Goal: Task Accomplishment & Management: Complete application form

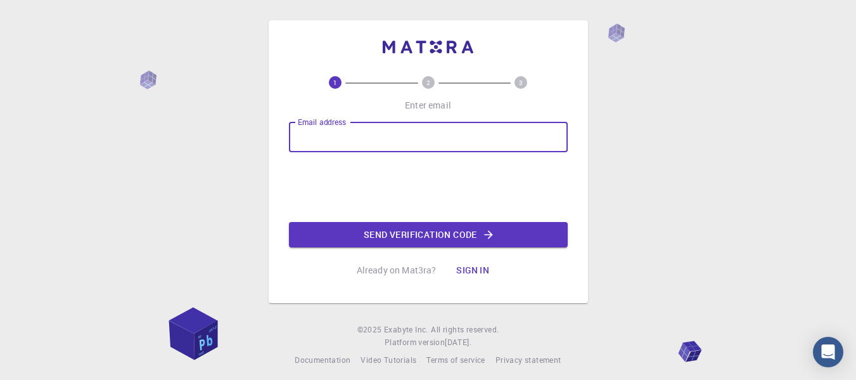
click at [340, 131] on input "Email address" at bounding box center [428, 137] width 279 height 30
type input "[EMAIL_ADDRESS][DOMAIN_NAME]"
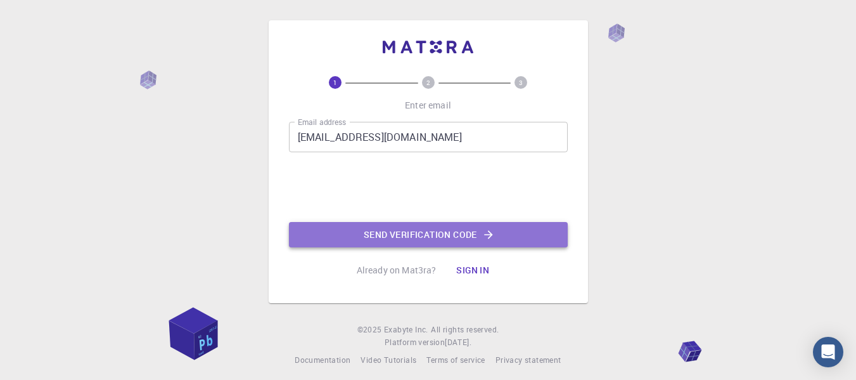
click at [368, 242] on button "Send verification code" at bounding box center [428, 234] width 279 height 25
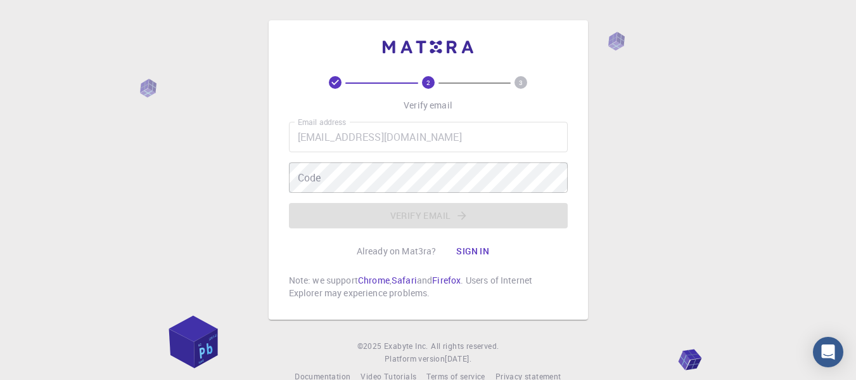
click at [331, 82] on icon at bounding box center [335, 82] width 13 height 13
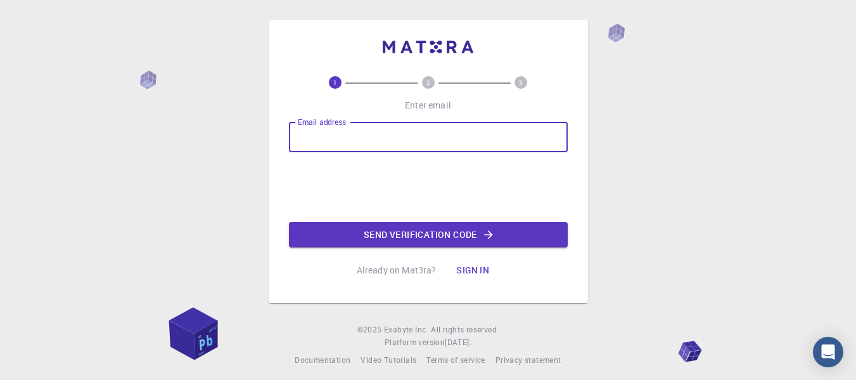
drag, startPoint x: 0, startPoint y: 0, endPoint x: 464, endPoint y: 132, distance: 482.3
click at [464, 132] on input "Email address" at bounding box center [428, 137] width 279 height 30
type input "[EMAIL_ADDRESS][DOMAIN_NAME]"
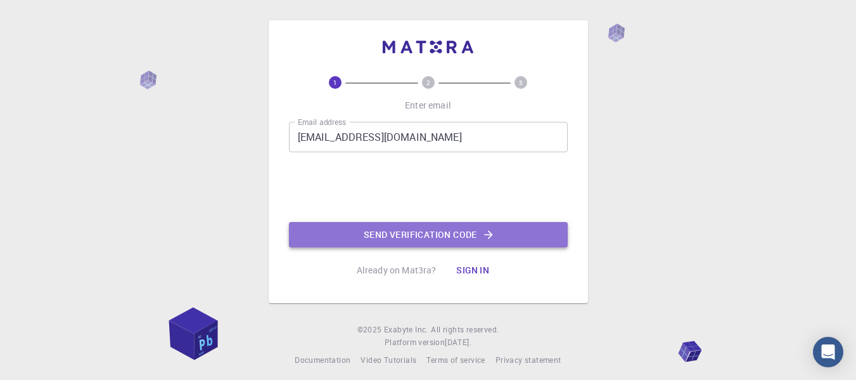
click at [350, 226] on button "Send verification code" at bounding box center [428, 234] width 279 height 25
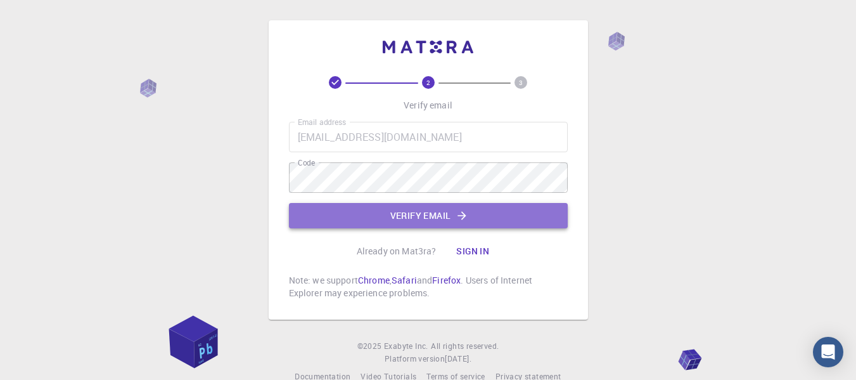
click at [454, 209] on button "Verify email" at bounding box center [428, 215] width 279 height 25
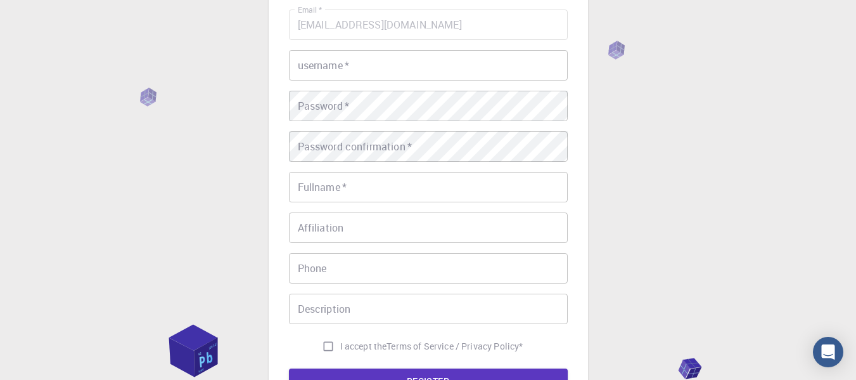
scroll to position [111, 0]
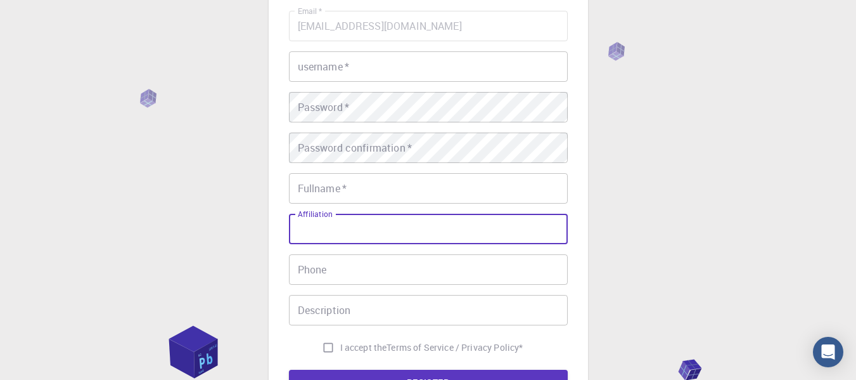
click at [431, 225] on input "Affiliation" at bounding box center [428, 229] width 279 height 30
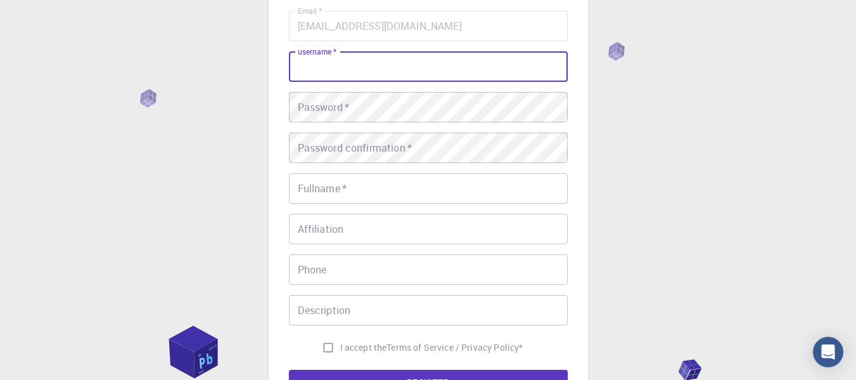
click at [451, 72] on input "username   *" at bounding box center [428, 66] width 279 height 30
type input "dani"
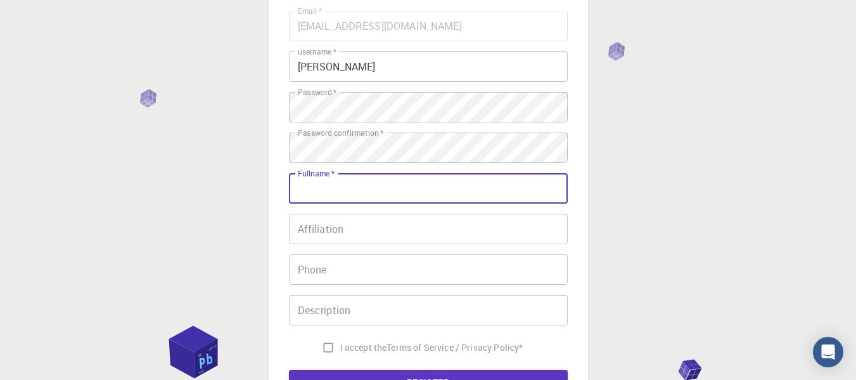
click at [371, 192] on input "Fullname   *" at bounding box center [428, 188] width 279 height 30
type input "daniela hernández"
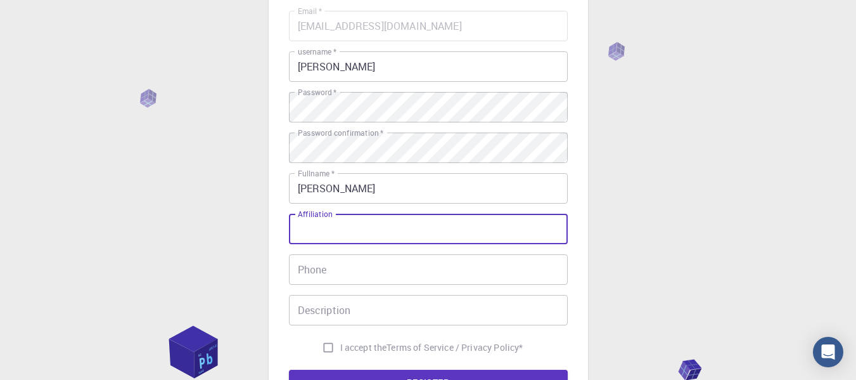
click at [367, 231] on input "Affiliation" at bounding box center [428, 229] width 279 height 30
type input "estudiante"
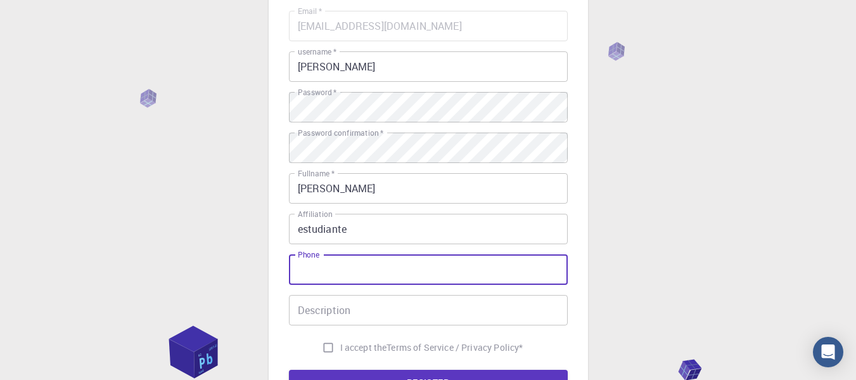
click at [354, 266] on input "Phone" at bounding box center [428, 269] width 279 height 30
type input "742 122 5297"
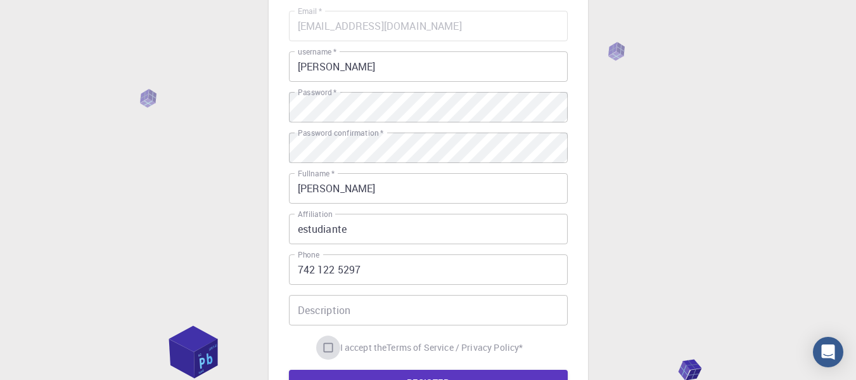
click at [328, 347] on input "I accept the Terms of Service / Privacy Policy *" at bounding box center [328, 347] width 24 height 24
checkbox input "true"
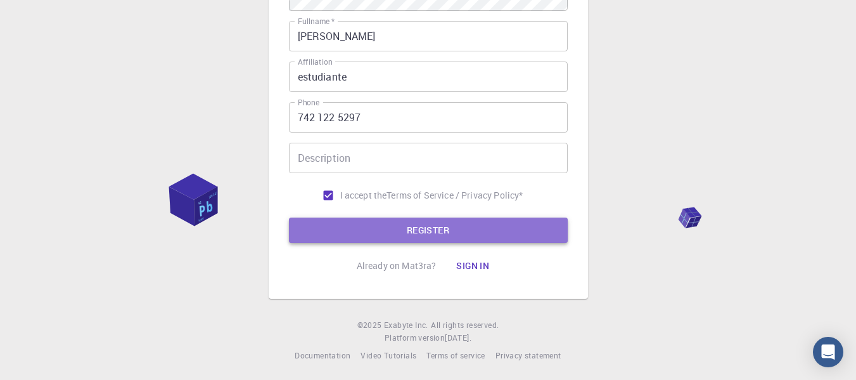
click at [523, 229] on button "REGISTER" at bounding box center [428, 229] width 279 height 25
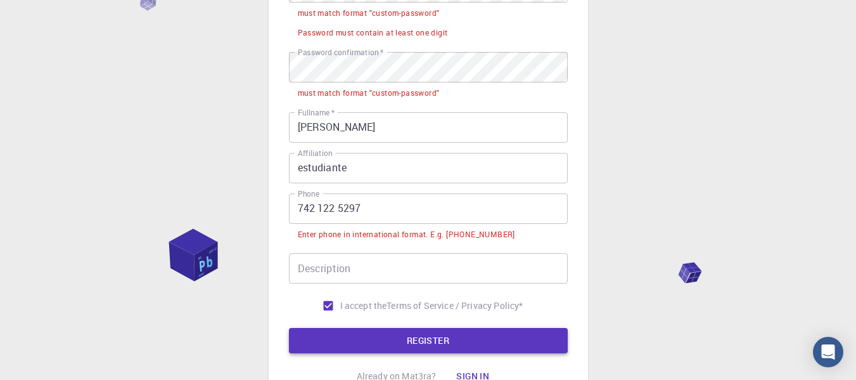
scroll to position [334, 0]
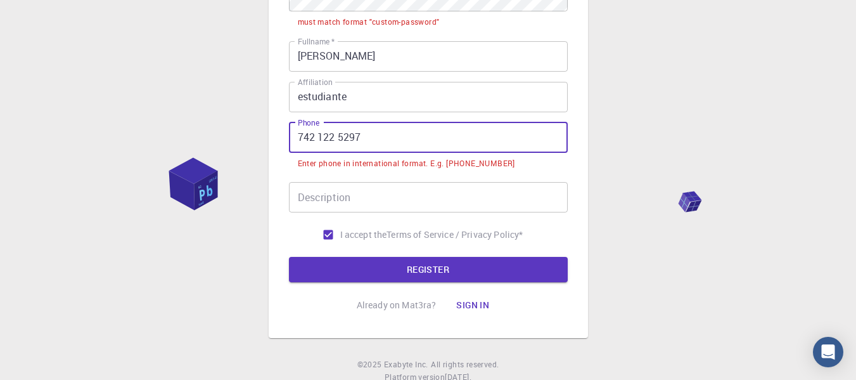
click at [297, 143] on input "742 122 5297" at bounding box center [428, 137] width 279 height 30
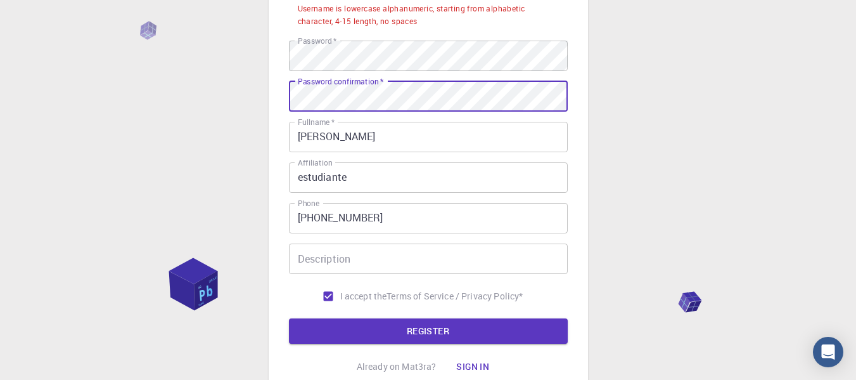
scroll to position [207, 0]
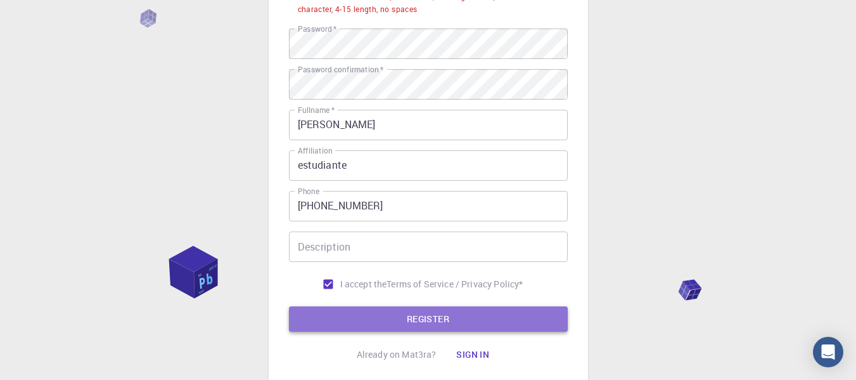
click at [506, 322] on button "REGISTER" at bounding box center [428, 318] width 279 height 25
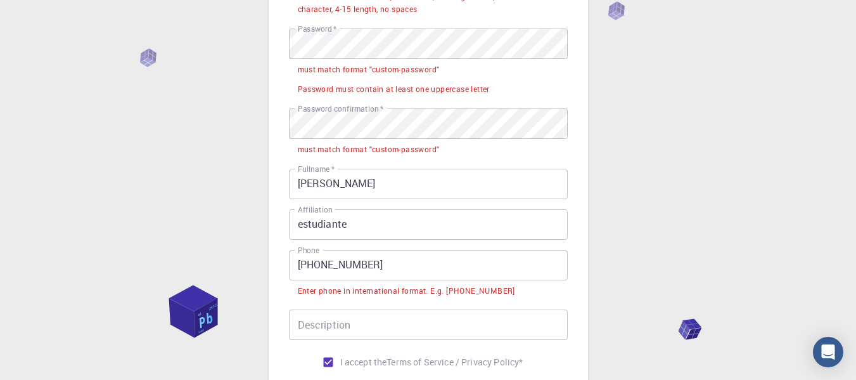
click at [321, 269] on input "+52 742 122 5297" at bounding box center [428, 265] width 279 height 30
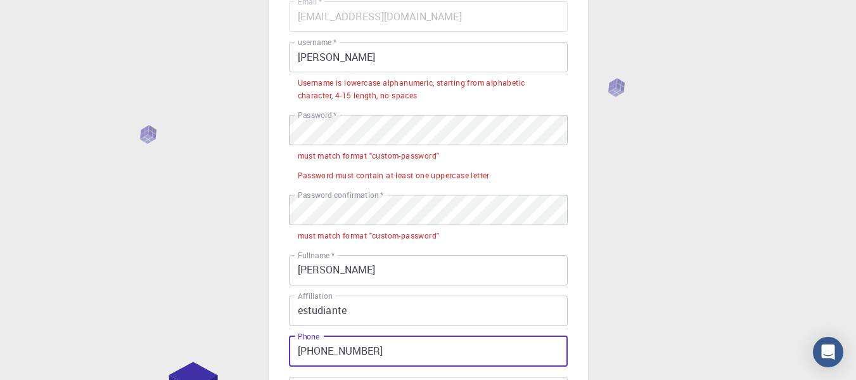
scroll to position [119, 0]
type input "+527421225297"
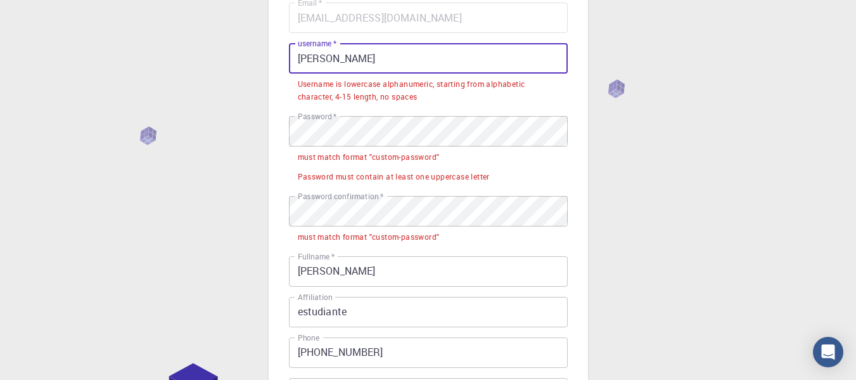
click at [412, 58] on input "dani" at bounding box center [428, 58] width 279 height 30
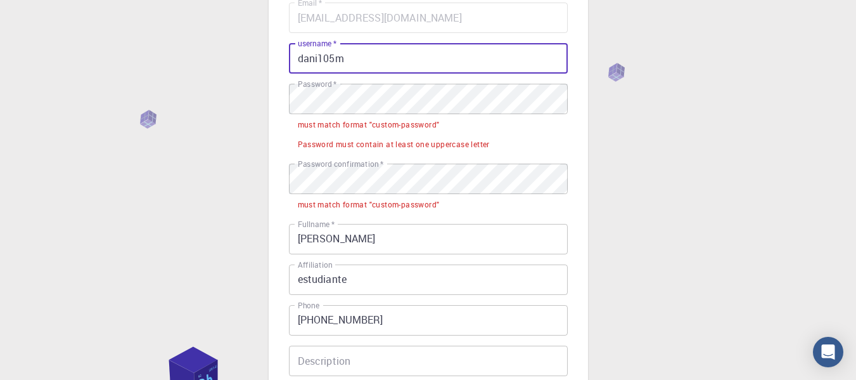
scroll to position [313, 0]
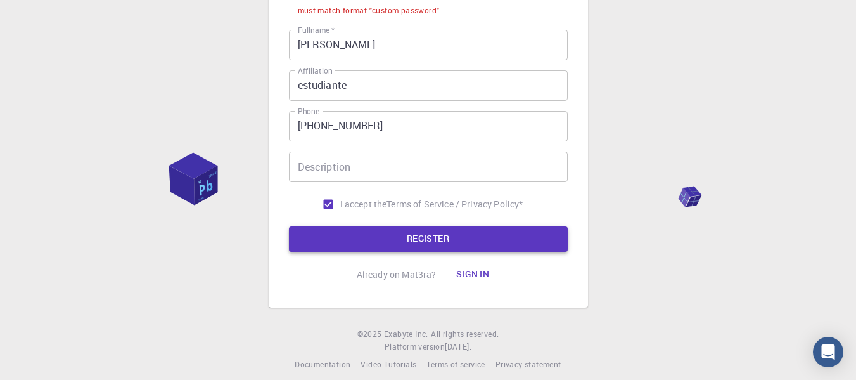
type input "dani105m"
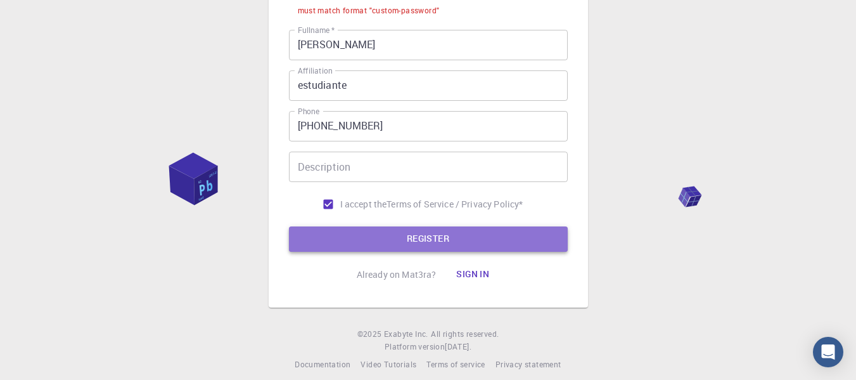
click at [483, 227] on button "REGISTER" at bounding box center [428, 238] width 279 height 25
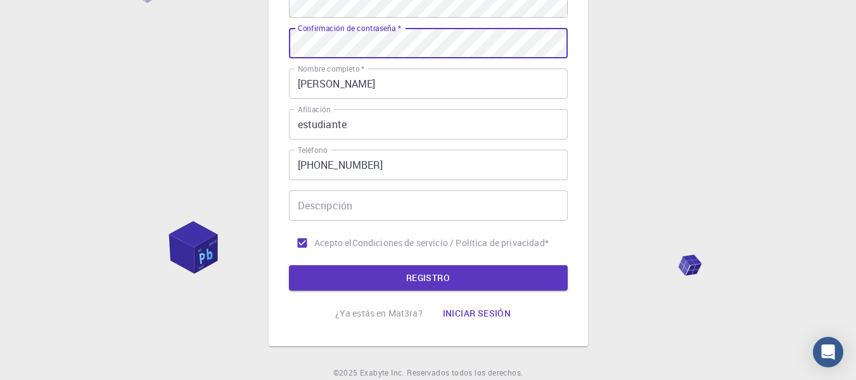
scroll to position [260, 0]
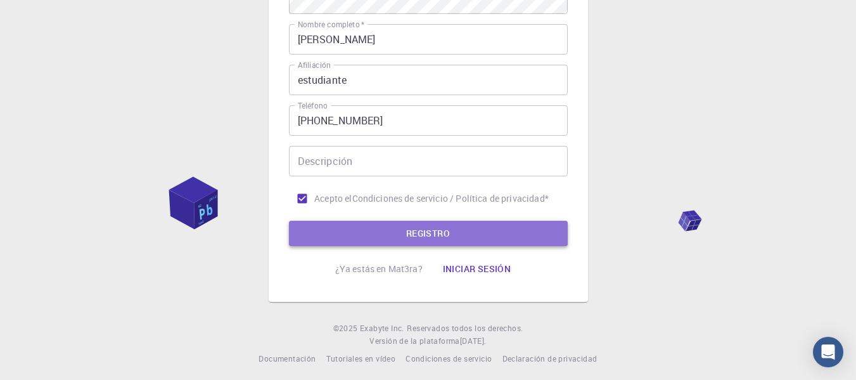
click at [462, 235] on button "REGISTRO" at bounding box center [428, 233] width 279 height 25
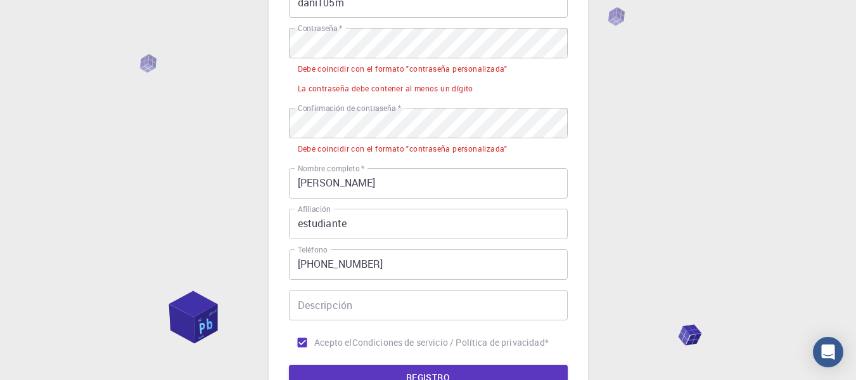
scroll to position [172, 0]
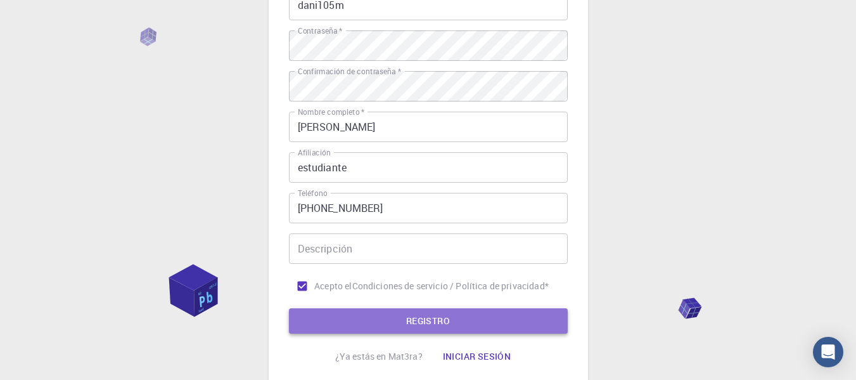
click at [470, 322] on button "REGISTRO" at bounding box center [428, 320] width 279 height 25
click at [405, 314] on button "REGISTRO" at bounding box center [428, 320] width 279 height 25
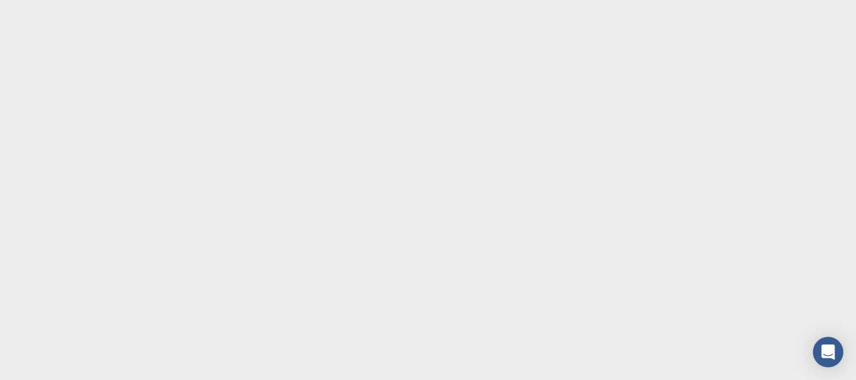
scroll to position [0, 0]
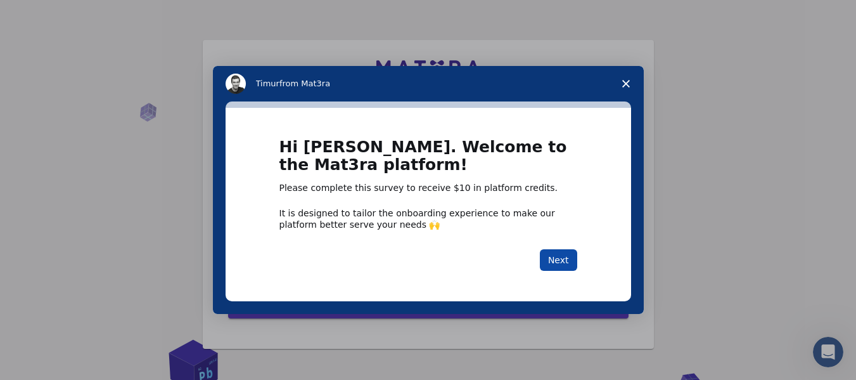
click at [556, 256] on button "Next" at bounding box center [558, 260] width 37 height 22
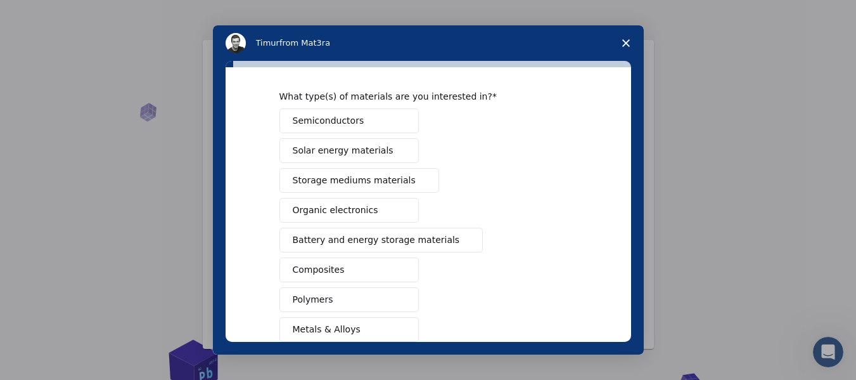
scroll to position [40, 0]
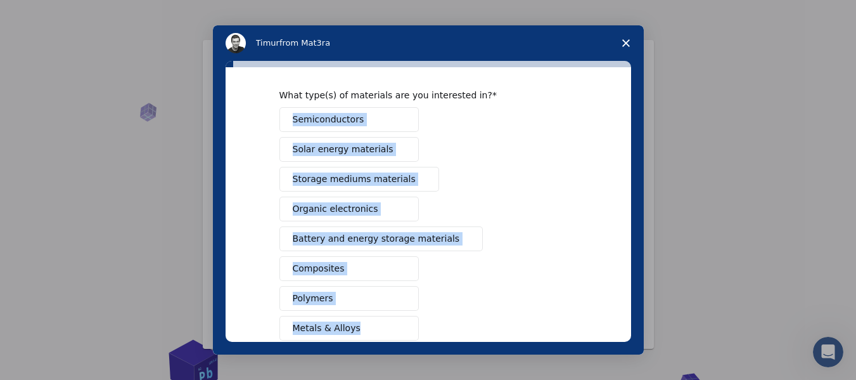
drag, startPoint x: 265, startPoint y: 105, endPoint x: 428, endPoint y: 327, distance: 276.1
click at [428, 327] on div "What type(s) of materials are you interested in? Semiconductors Solar energy ma…" at bounding box center [429, 204] width 406 height 274
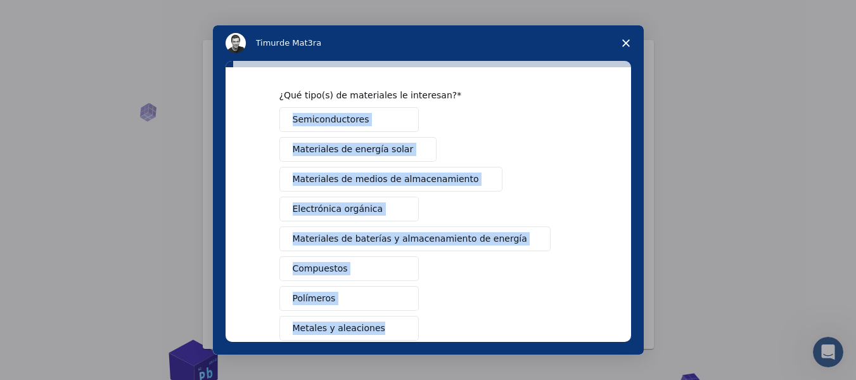
click at [596, 155] on div "¿Qué tipo(s) de materiales le interesan? Semiconductores Materiales de energía …" at bounding box center [429, 204] width 406 height 274
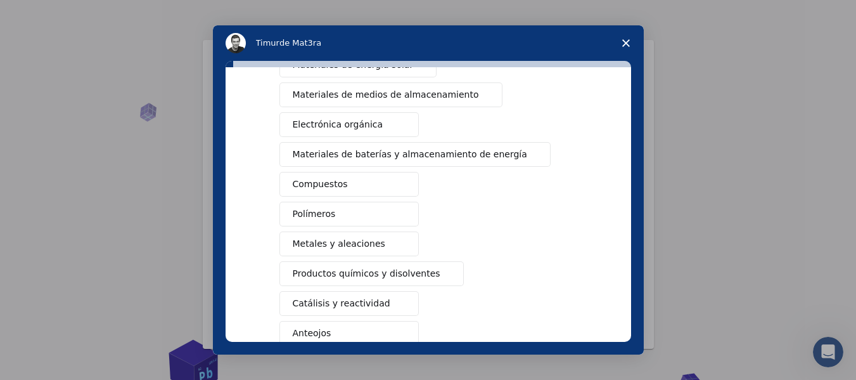
scroll to position [127, 0]
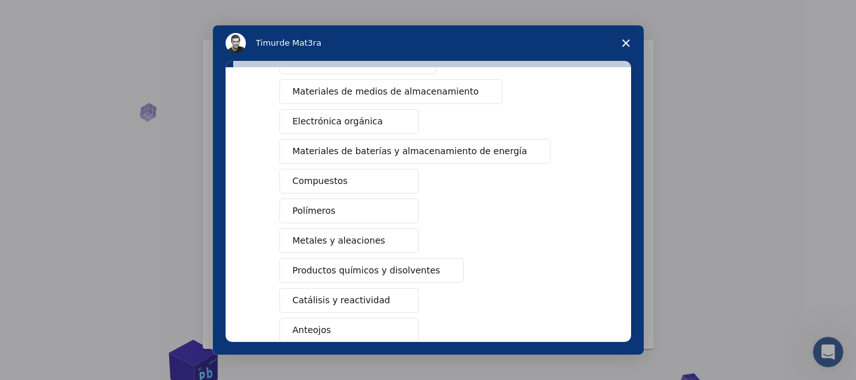
click at [399, 86] on font "Materiales de medios de almacenamiento" at bounding box center [386, 91] width 186 height 10
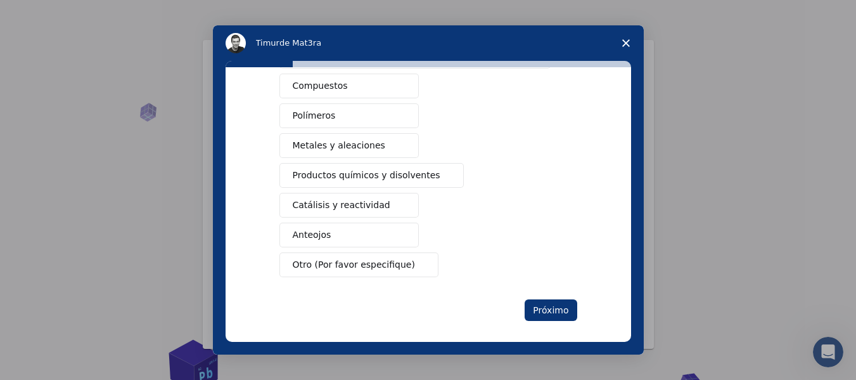
scroll to position [232, 0]
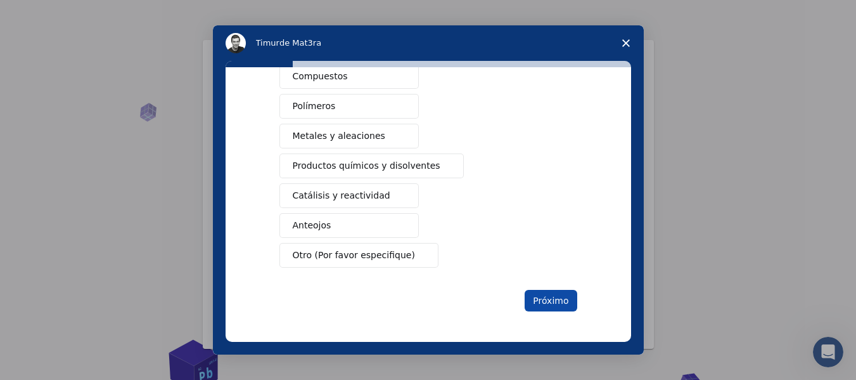
click at [541, 305] on font "Próximo" at bounding box center [550, 300] width 35 height 10
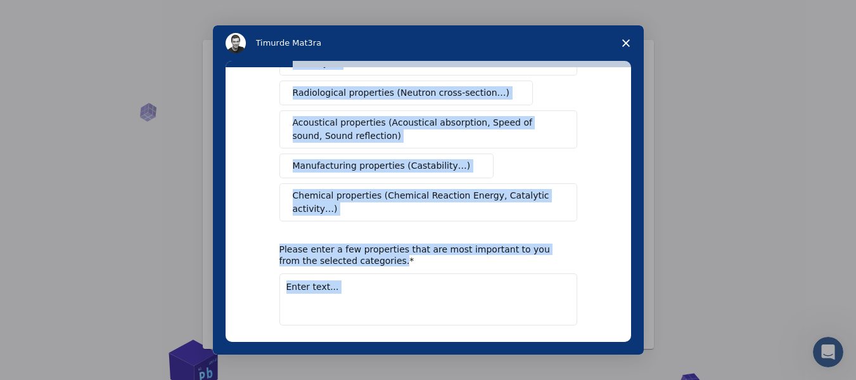
scroll to position [298, 0]
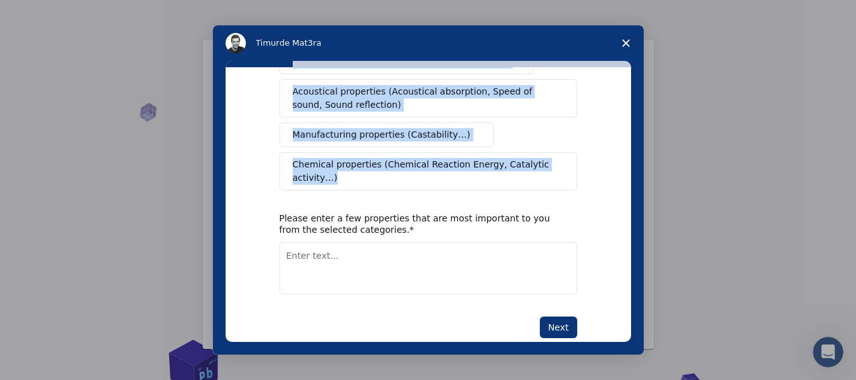
drag, startPoint x: 258, startPoint y: 100, endPoint x: 570, endPoint y: 158, distance: 317.7
click at [570, 158] on div "What type(s) of properties are you interested in? Mechanical properties (Surfac…" at bounding box center [429, 204] width 406 height 274
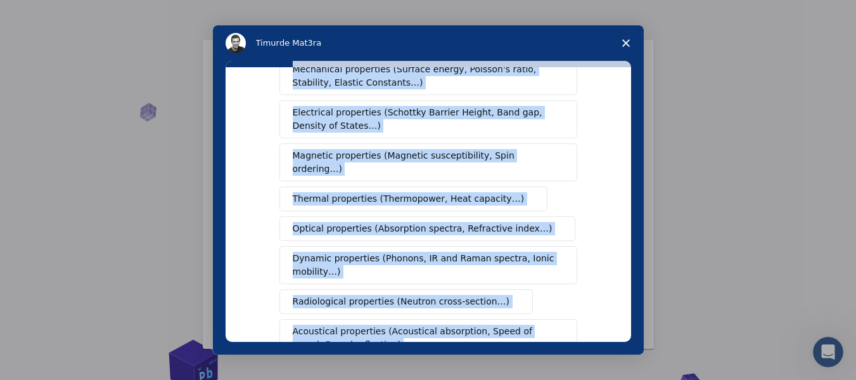
scroll to position [0, 0]
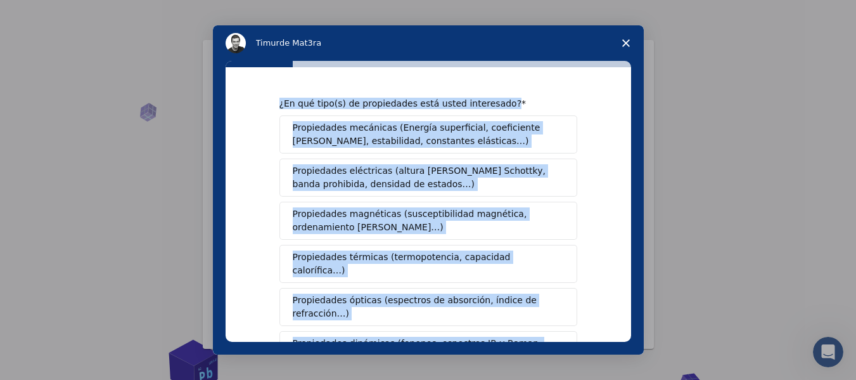
click at [614, 80] on div "¿En qué tipo(s) de propiedades está usted interesado? Propiedades mecánicas (En…" at bounding box center [429, 204] width 406 height 274
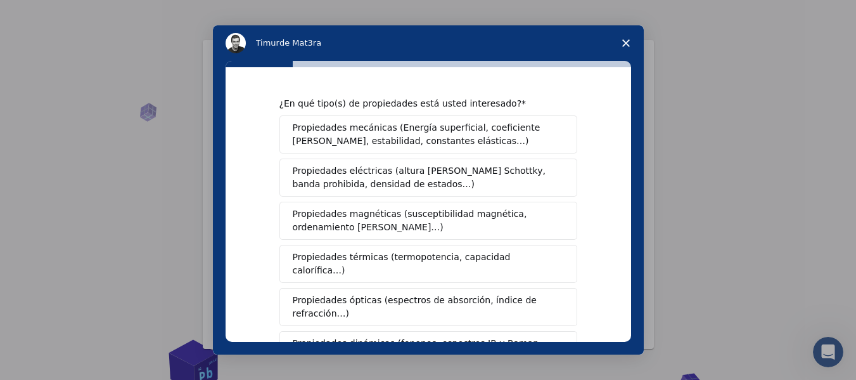
drag, startPoint x: 631, startPoint y: 132, endPoint x: 635, endPoint y: 153, distance: 21.4
click at [635, 153] on div "¿En qué tipo(s) de propiedades está usted interesado? Propiedades mecánicas (En…" at bounding box center [428, 207] width 431 height 293
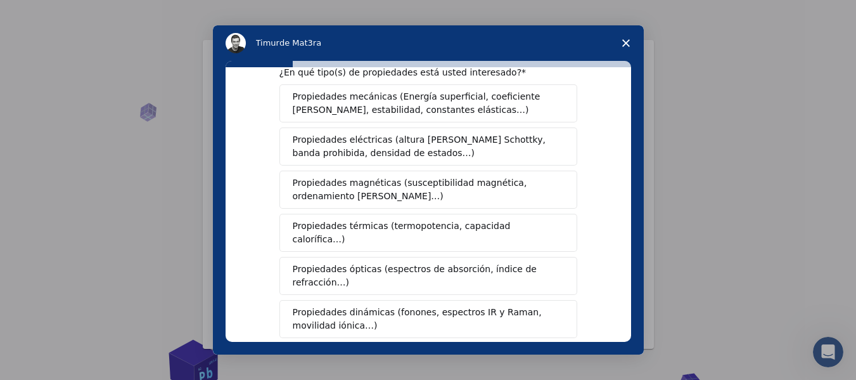
scroll to position [14, 0]
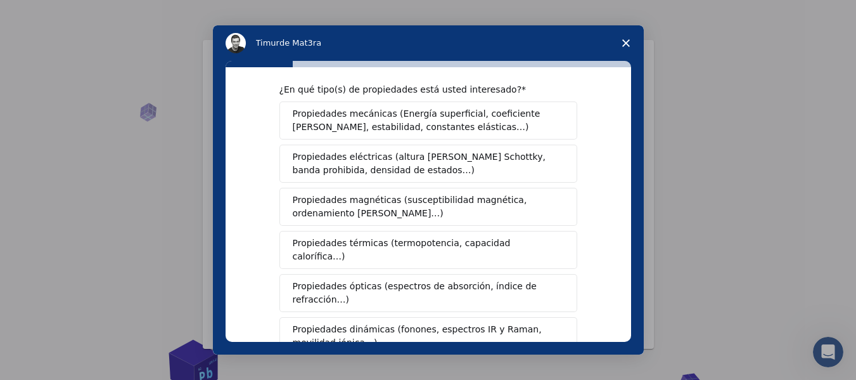
click at [491, 247] on font "Propiedades térmicas (termopotencia, capacidad calorífica…)" at bounding box center [402, 249] width 218 height 23
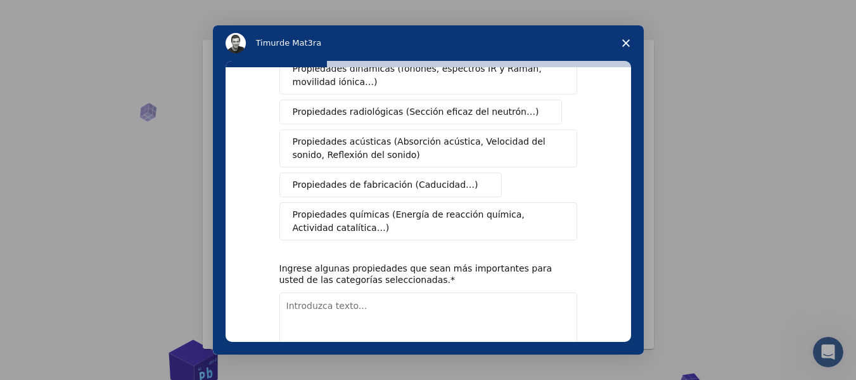
scroll to position [314, 0]
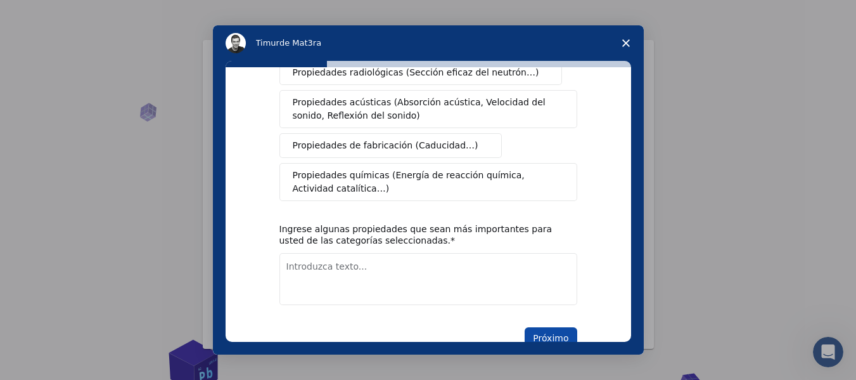
click at [540, 333] on font "Próximo" at bounding box center [550, 338] width 35 height 10
click at [409, 274] on textarea "Introduzca texto..." at bounding box center [428, 279] width 298 height 52
type textarea "todas"
click at [544, 327] on button "Próximo" at bounding box center [551, 338] width 52 height 22
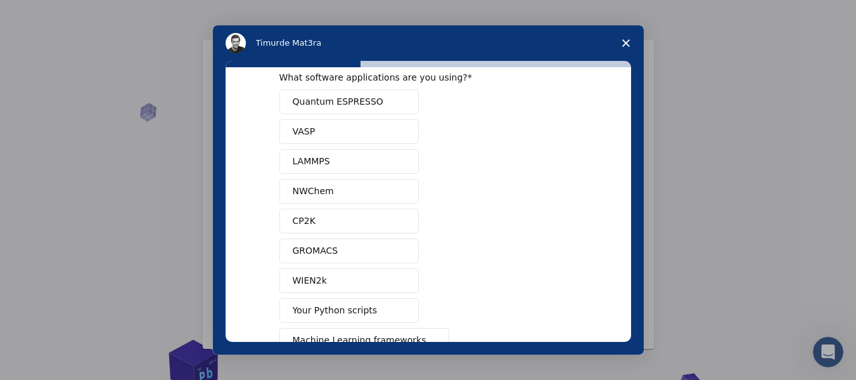
scroll to position [0, 0]
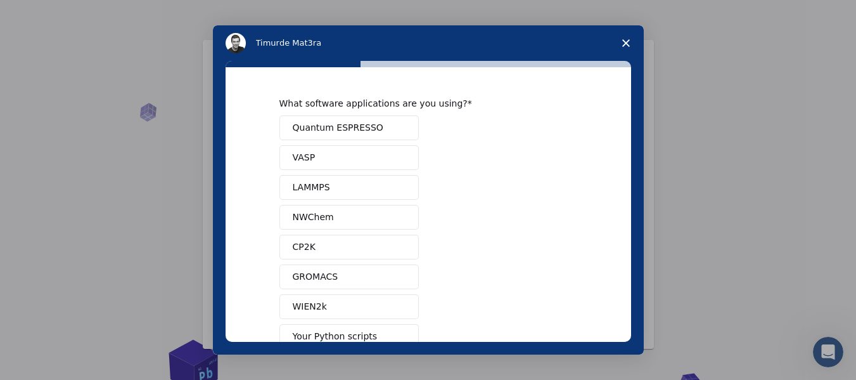
click at [337, 212] on button "NWChem" at bounding box center [348, 217] width 139 height 25
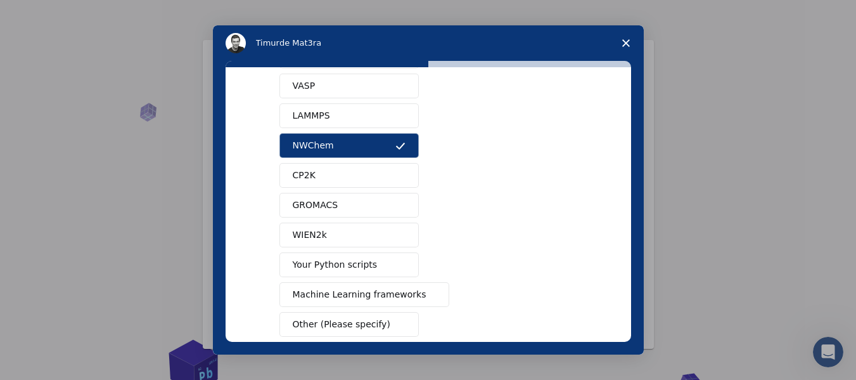
scroll to position [75, 0]
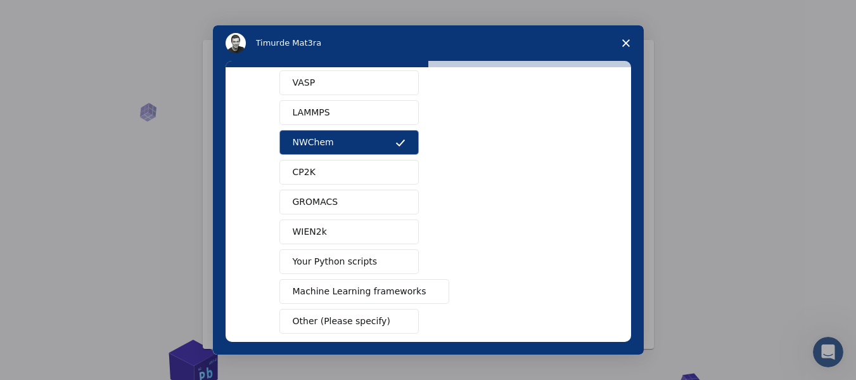
drag, startPoint x: 631, startPoint y: 219, endPoint x: 632, endPoint y: 249, distance: 29.8
click at [632, 249] on div "What software applications are you using? Quantum ESPRESSO VASP LAMMPS NWChem C…" at bounding box center [428, 207] width 431 height 293
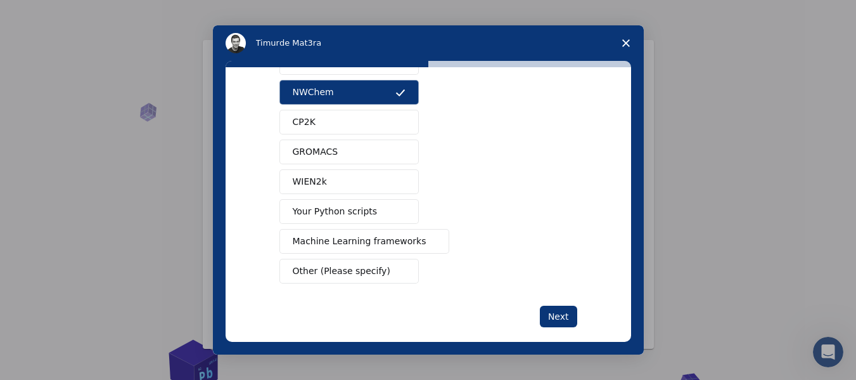
scroll to position [141, 0]
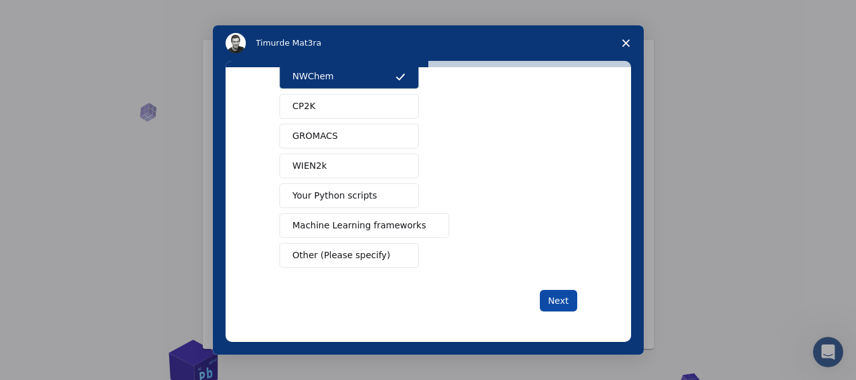
click at [548, 307] on button "Next" at bounding box center [558, 301] width 37 height 22
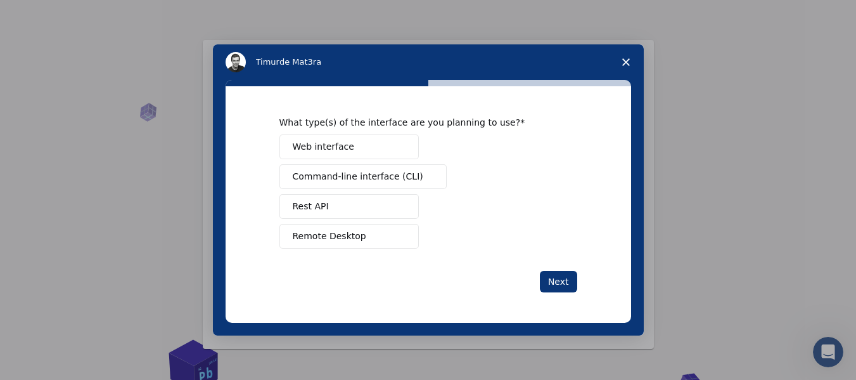
scroll to position [0, 0]
click at [387, 143] on button "Web interface" at bounding box center [348, 146] width 139 height 25
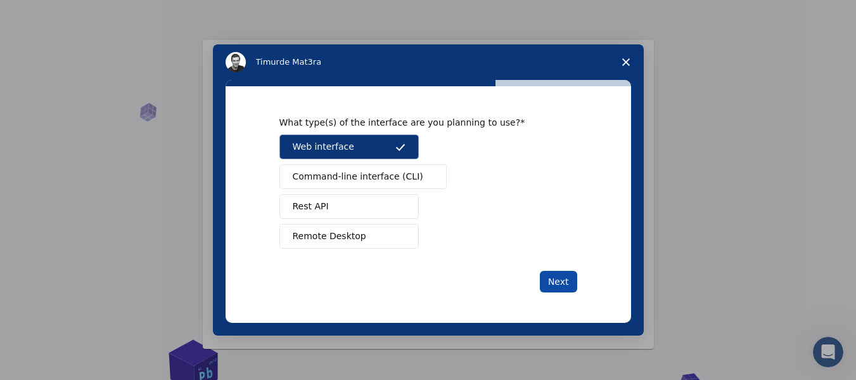
click at [567, 279] on button "Next" at bounding box center [558, 282] width 37 height 22
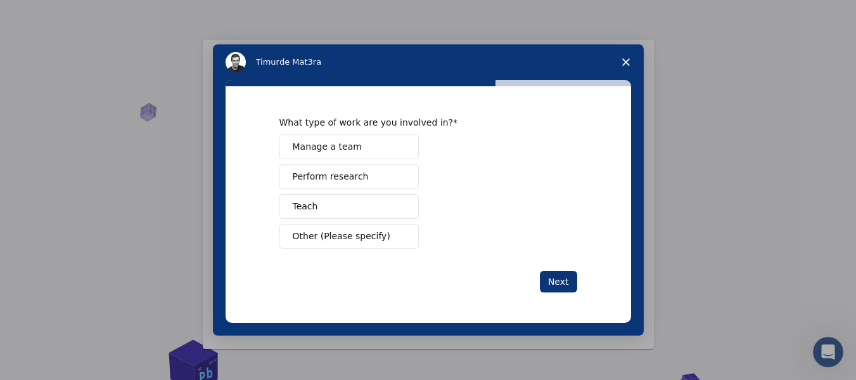
click at [365, 148] on button "Manage a team" at bounding box center [348, 146] width 139 height 25
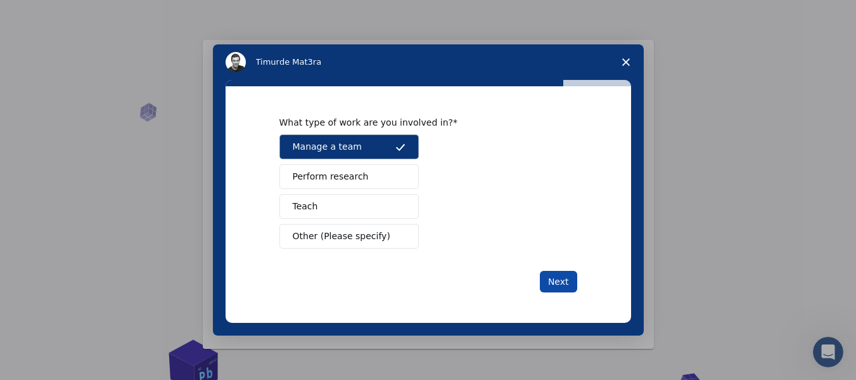
click at [555, 277] on button "Next" at bounding box center [558, 282] width 37 height 22
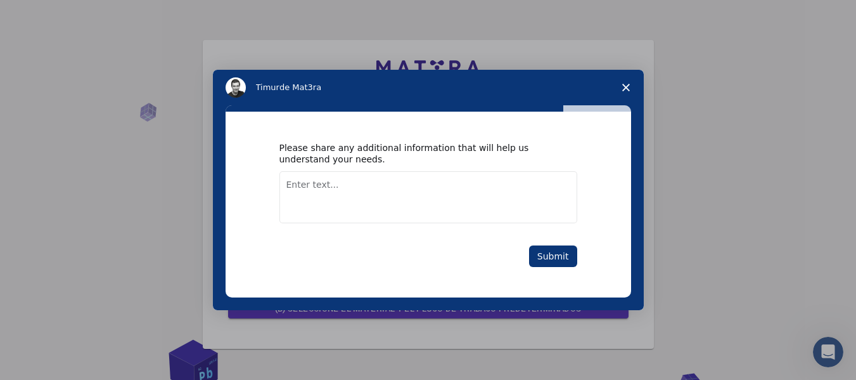
click at [463, 198] on textarea "Enter text..." at bounding box center [428, 197] width 298 height 52
type textarea "nothing"
click at [545, 262] on button "Submit" at bounding box center [553, 256] width 48 height 22
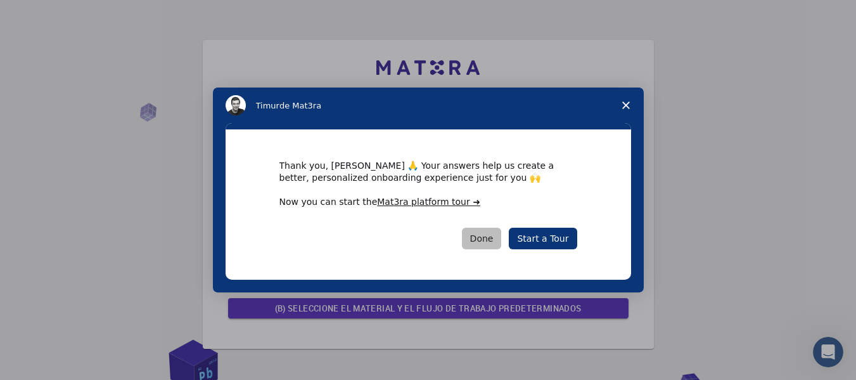
click at [491, 238] on button "Done" at bounding box center [482, 239] width 40 height 22
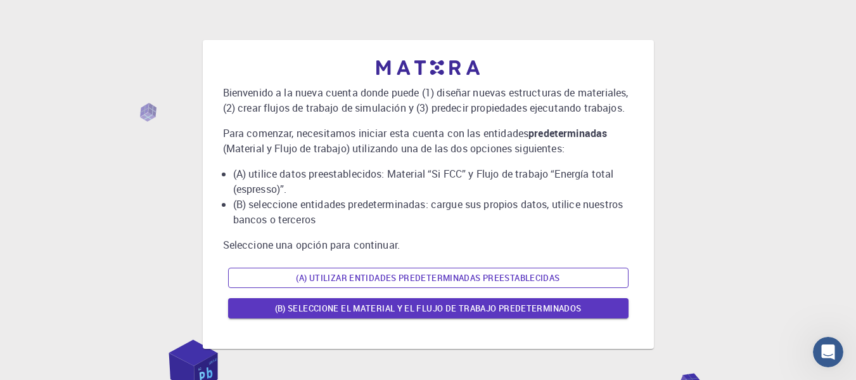
click at [520, 270] on font "(A) Utilizar entidades predeterminadas preestablecidas" at bounding box center [428, 277] width 264 height 15
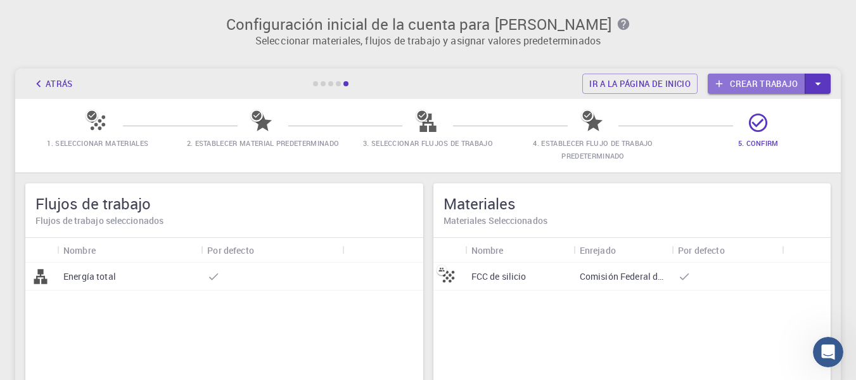
click at [745, 79] on font "Crear trabajo" at bounding box center [764, 83] width 68 height 11
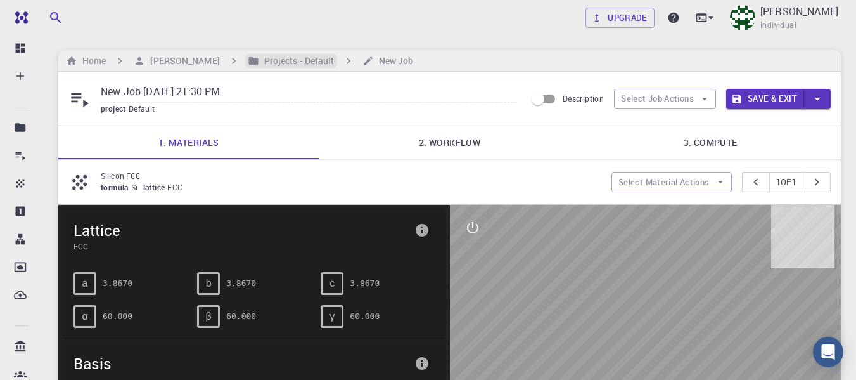
click at [301, 60] on h6 "Projects - Default" at bounding box center [296, 61] width 75 height 14
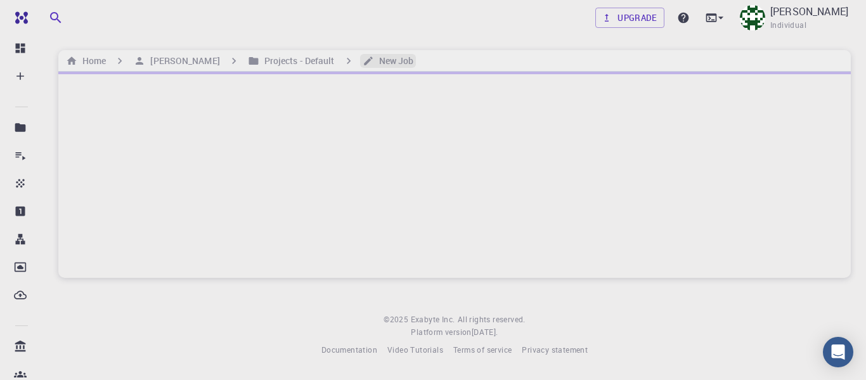
click at [392, 67] on h6 "New Job" at bounding box center [394, 61] width 40 height 14
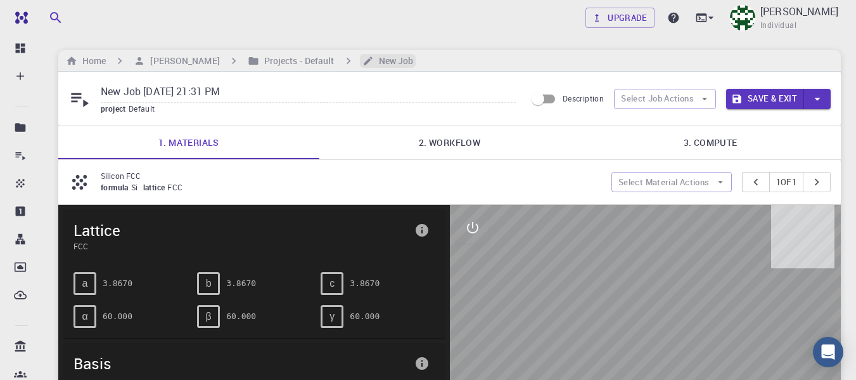
click at [398, 60] on h6 "New Job" at bounding box center [394, 61] width 40 height 14
click at [819, 98] on icon "button" at bounding box center [817, 99] width 6 height 3
click at [669, 116] on div at bounding box center [428, 190] width 856 height 380
click at [382, 65] on h6 "New Job" at bounding box center [394, 61] width 40 height 14
click at [471, 231] on icon "interactive" at bounding box center [472, 227] width 15 height 15
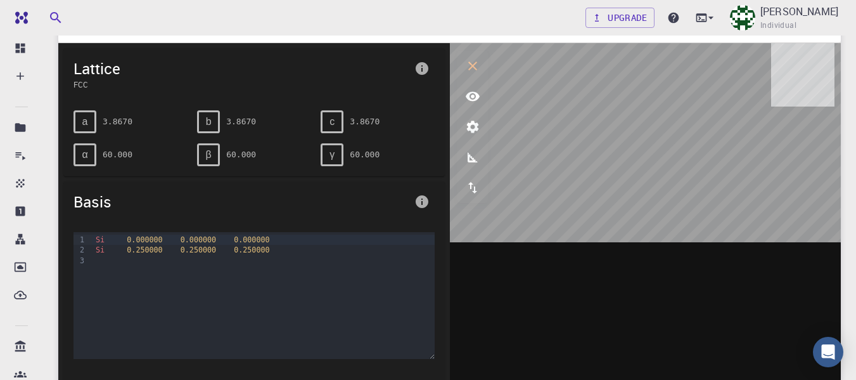
scroll to position [160, 0]
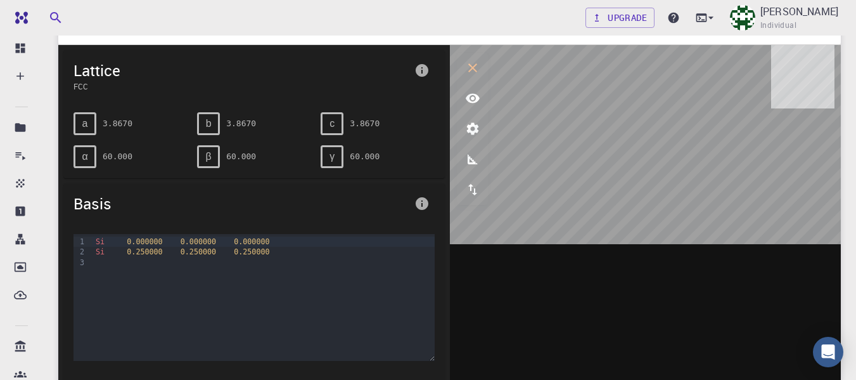
click at [356, 123] on pre "3.8670" at bounding box center [365, 123] width 30 height 22
click at [471, 68] on icon "interactive" at bounding box center [472, 67] width 15 height 15
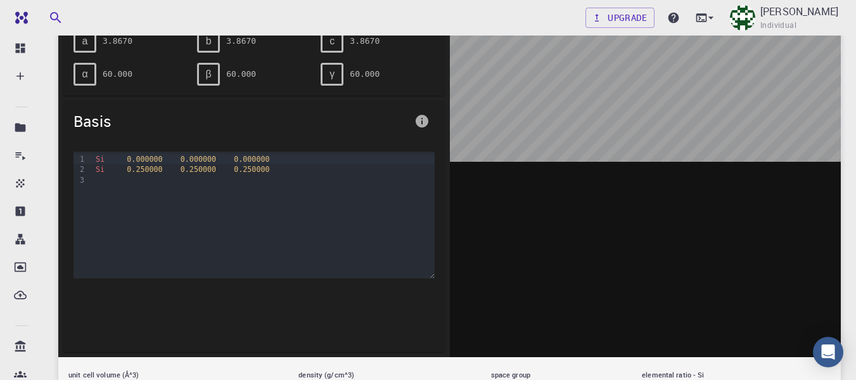
scroll to position [236, 0]
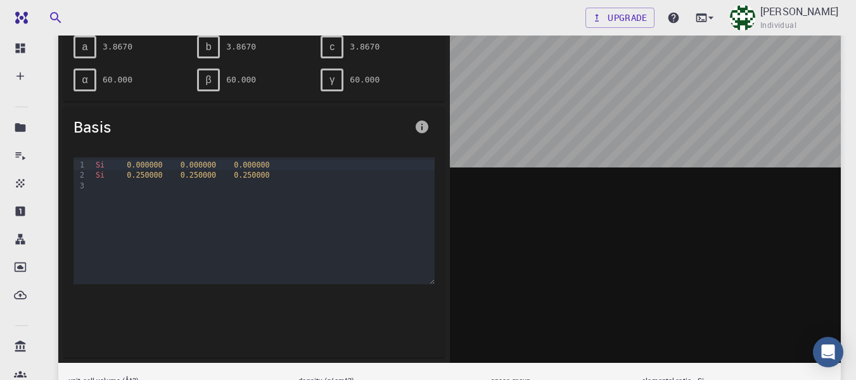
click at [369, 82] on pre "60.000" at bounding box center [365, 79] width 30 height 22
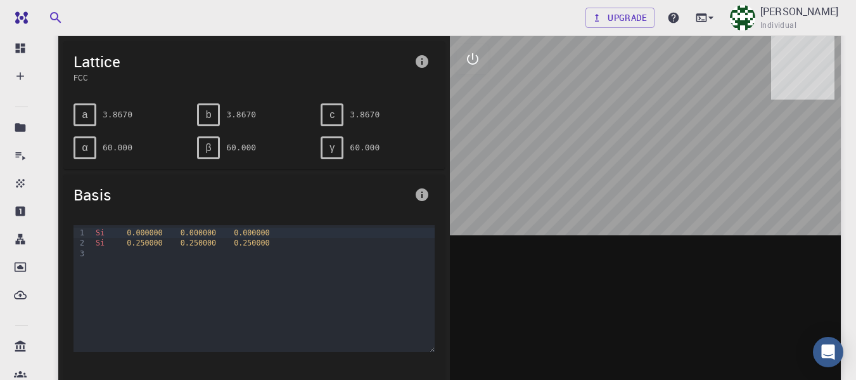
scroll to position [0, 0]
